Goal: Task Accomplishment & Management: Use online tool/utility

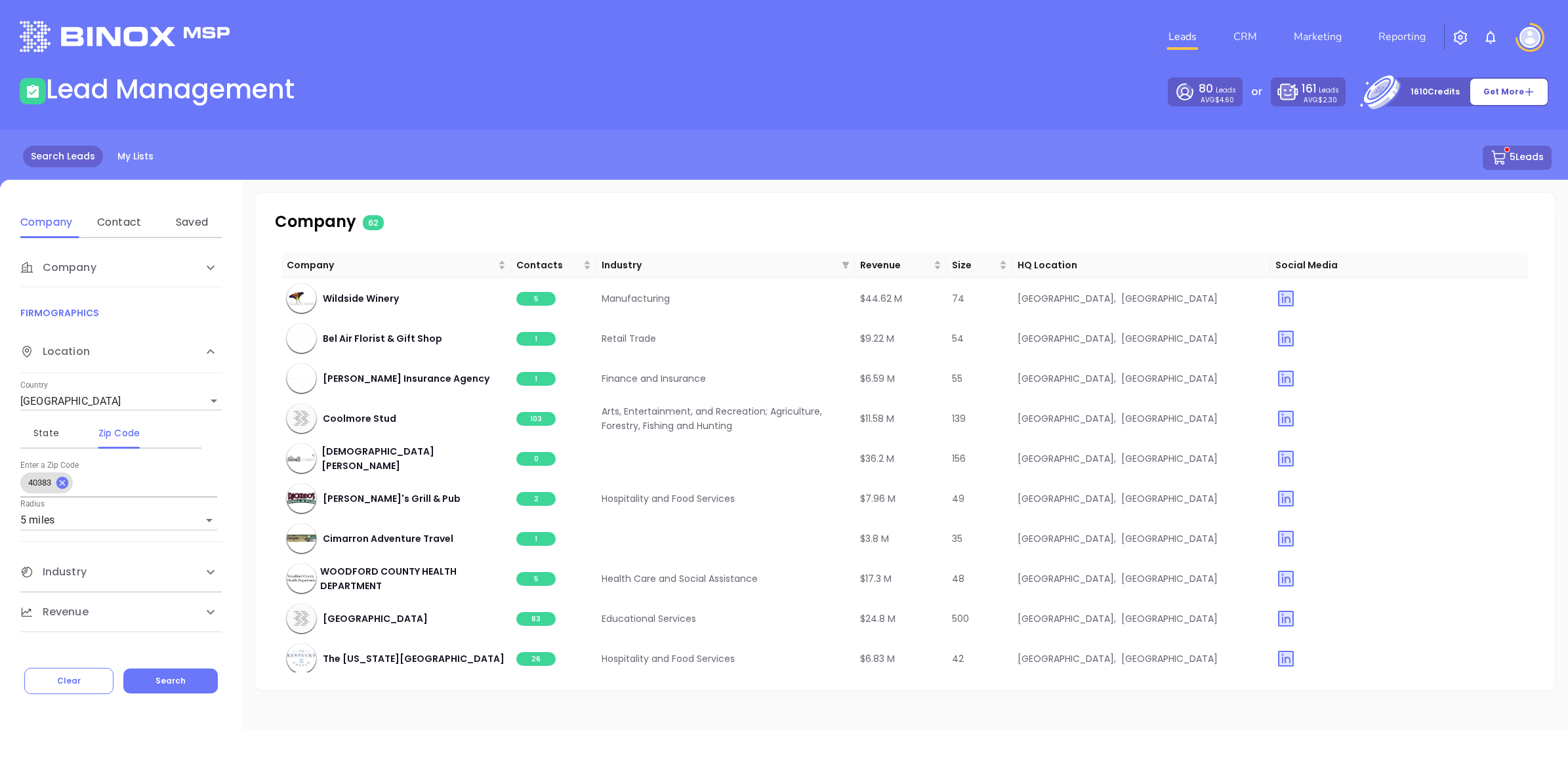
scroll to position [672, 0]
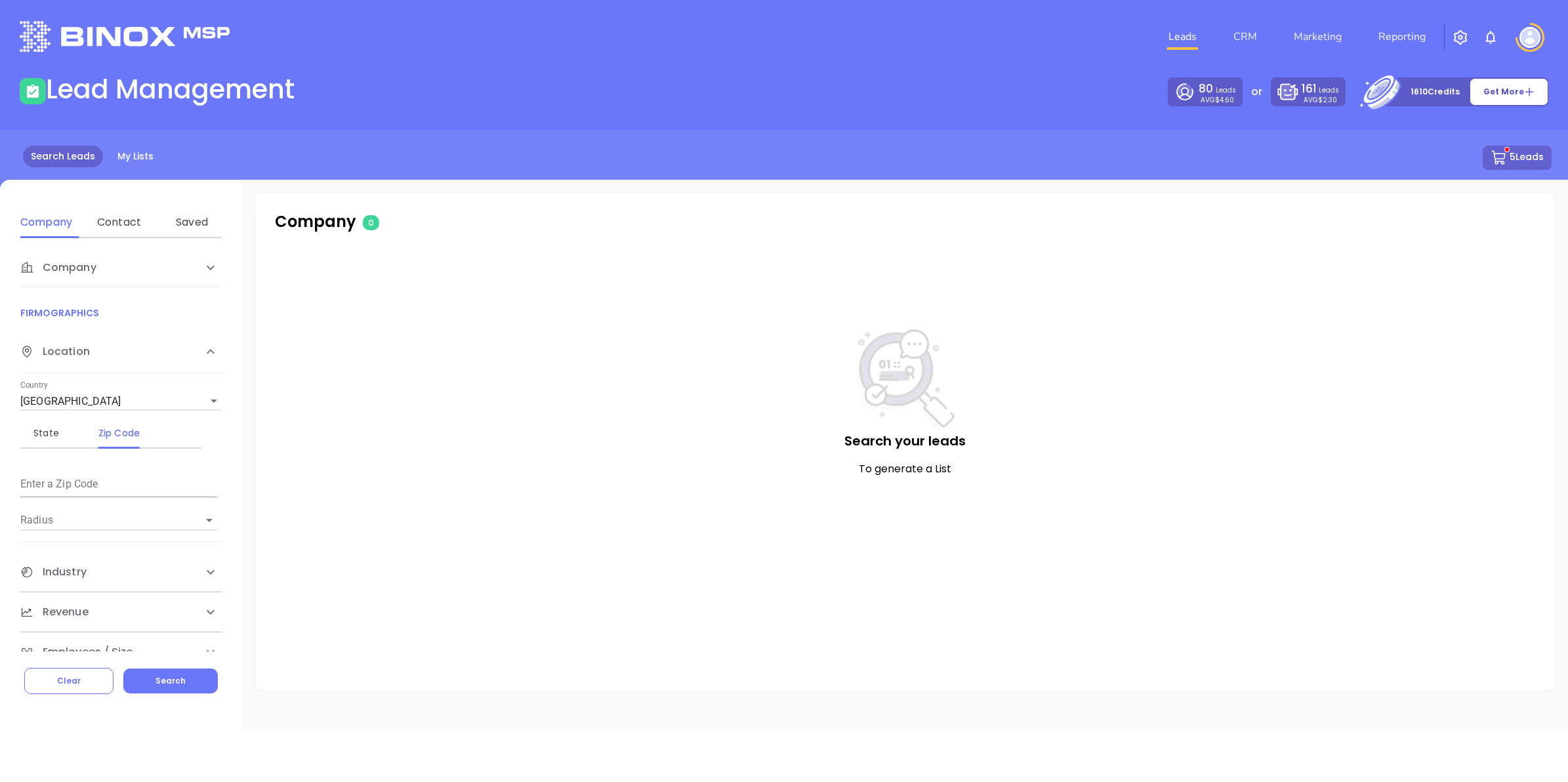
click at [1529, 156] on button "5 Leads" at bounding box center [1517, 158] width 69 height 24
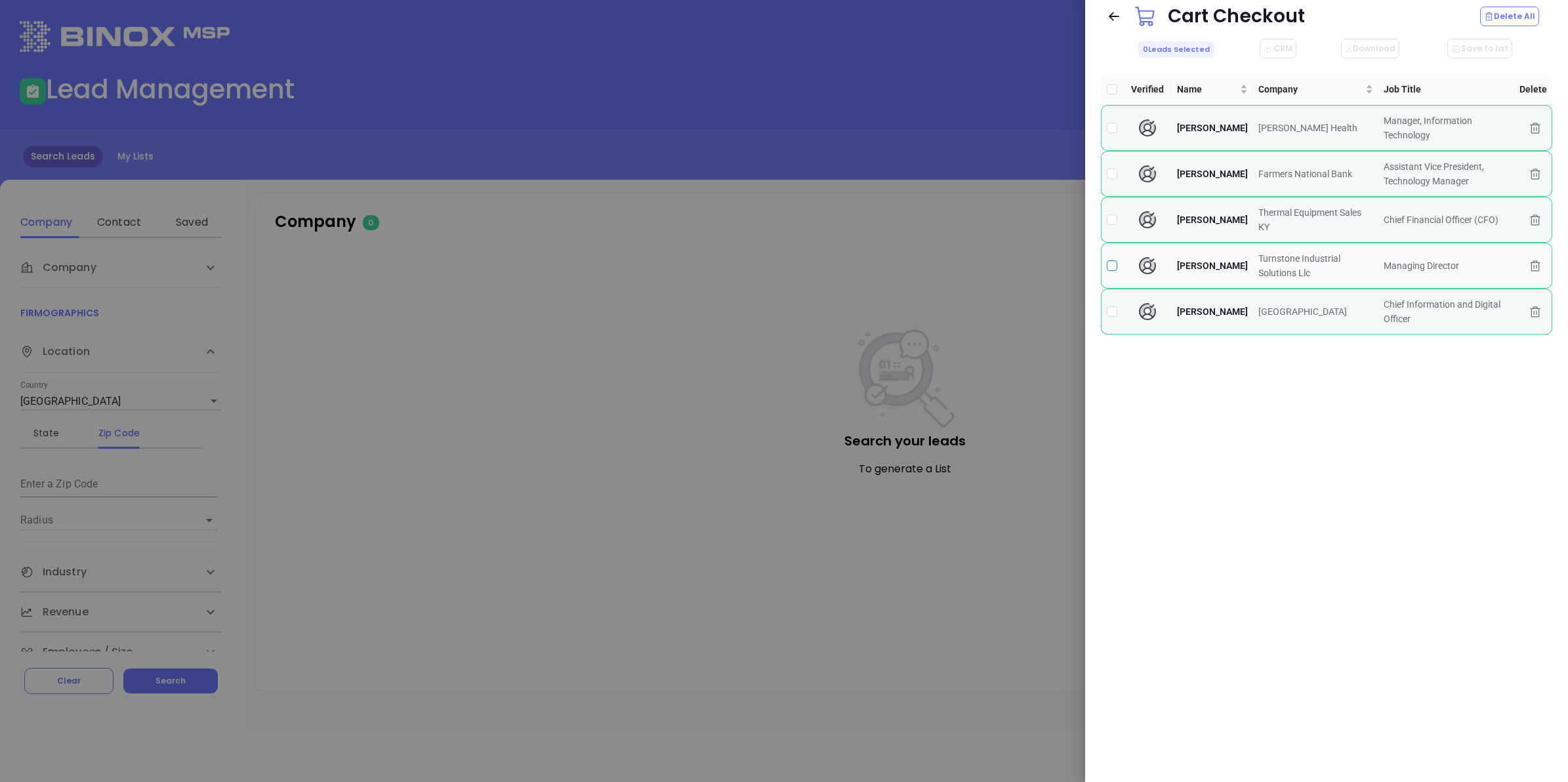
click at [1114, 268] on input "checkbox" at bounding box center [1112, 265] width 11 height 11
click at [1109, 266] on input "checkbox" at bounding box center [1112, 265] width 11 height 11
checkbox input "false"
click at [1532, 269] on icon at bounding box center [1535, 266] width 13 height 13
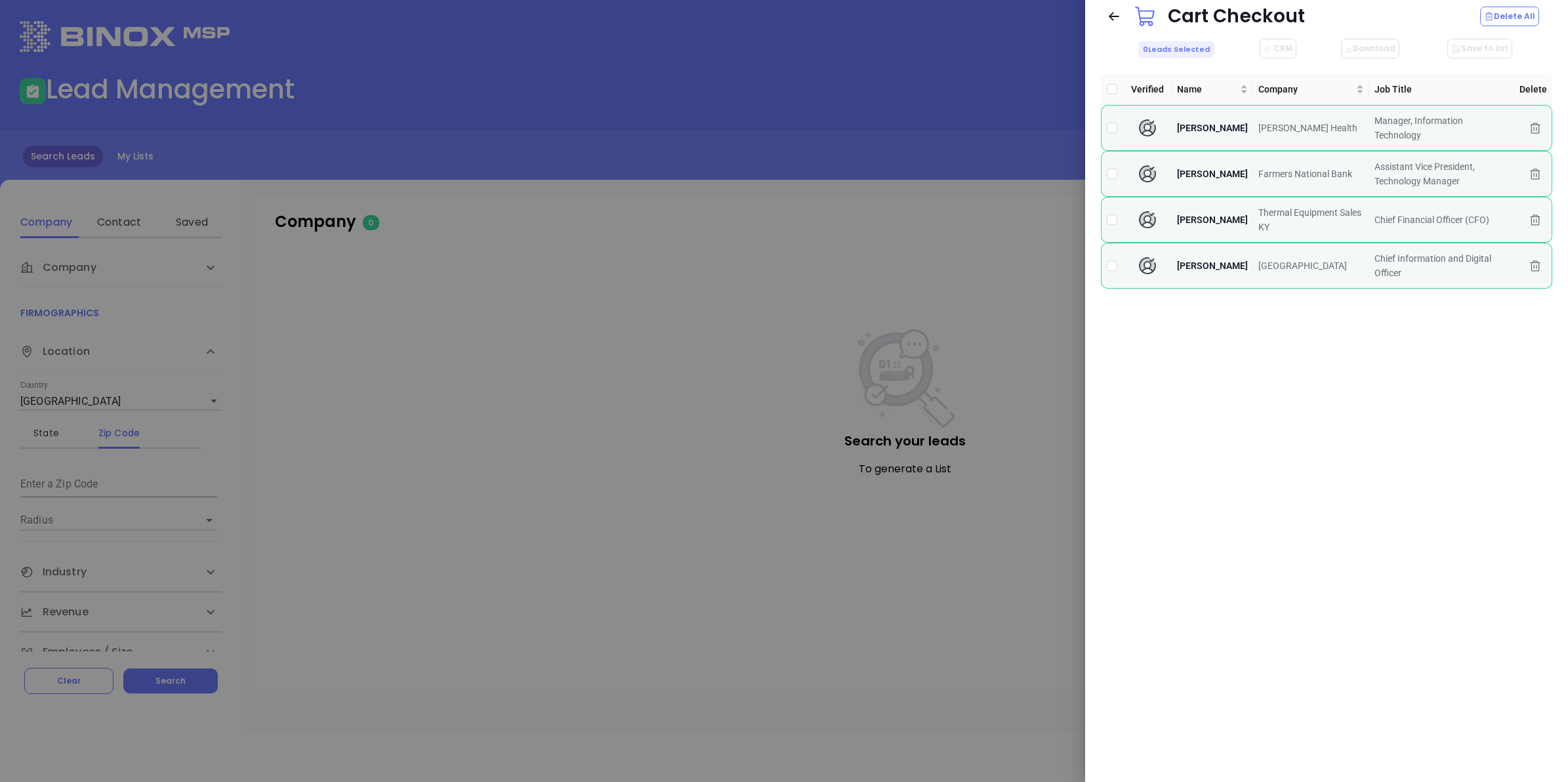
click at [751, 324] on div at bounding box center [784, 391] width 1568 height 782
